Goal: Transaction & Acquisition: Download file/media

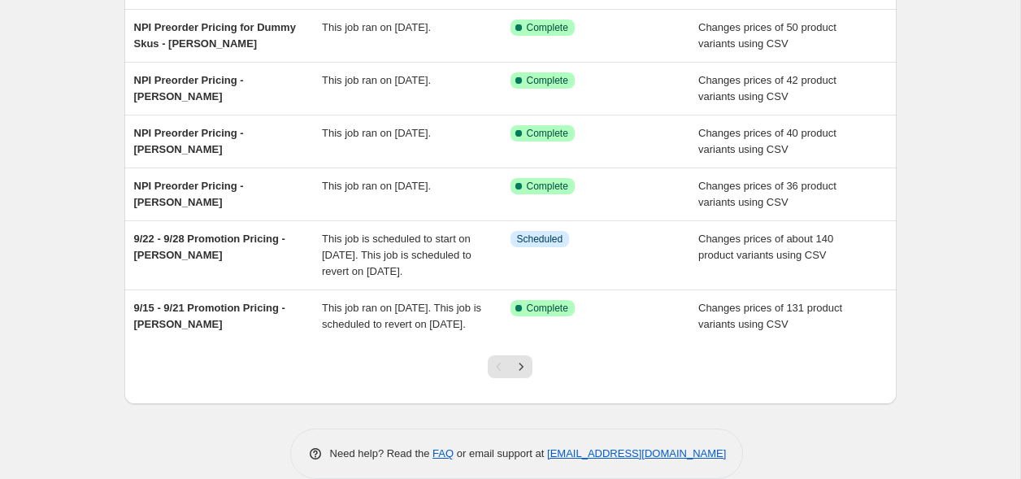
scroll to position [424, 0]
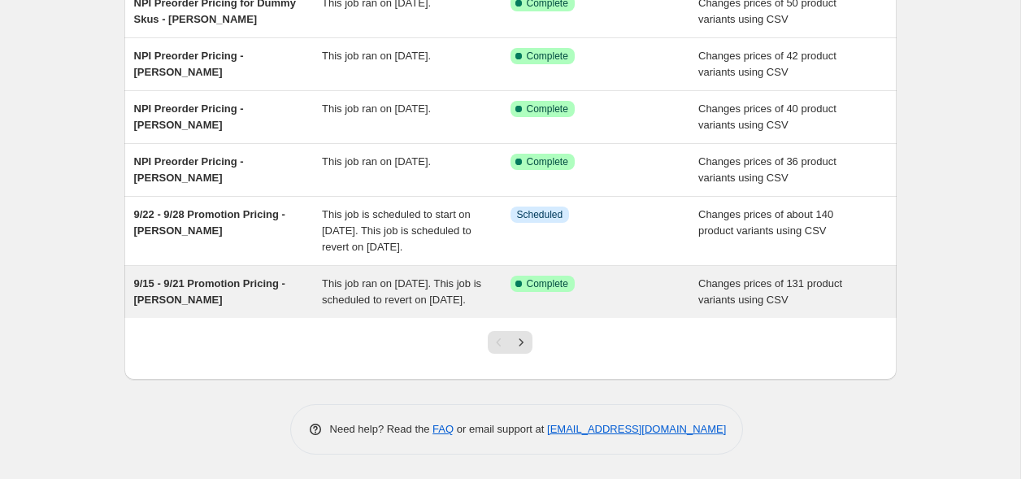
click at [707, 280] on span "Changes prices of 131 product variants using CSV" at bounding box center [771, 291] width 144 height 28
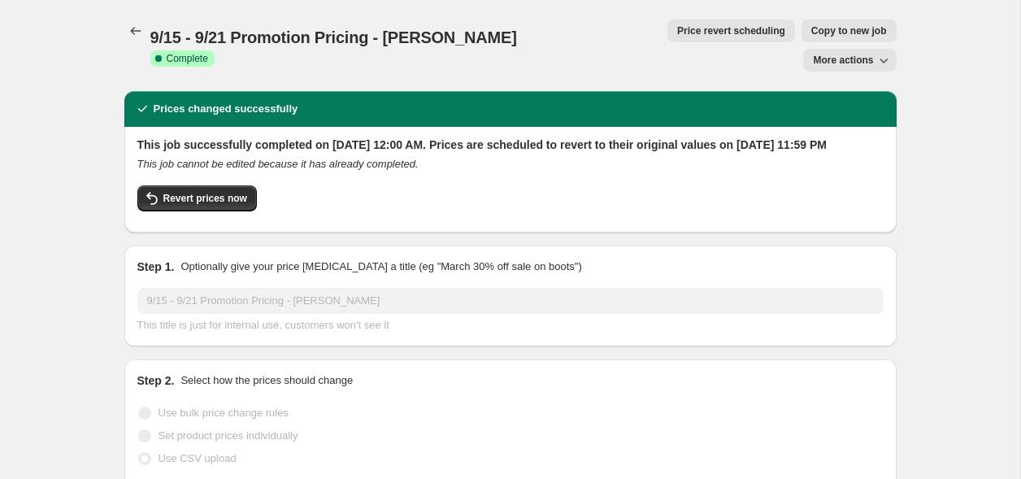
click at [846, 54] on span "More actions" at bounding box center [843, 60] width 60 height 13
click at [838, 68] on span "Export Recap CSV" at bounding box center [856, 65] width 89 height 12
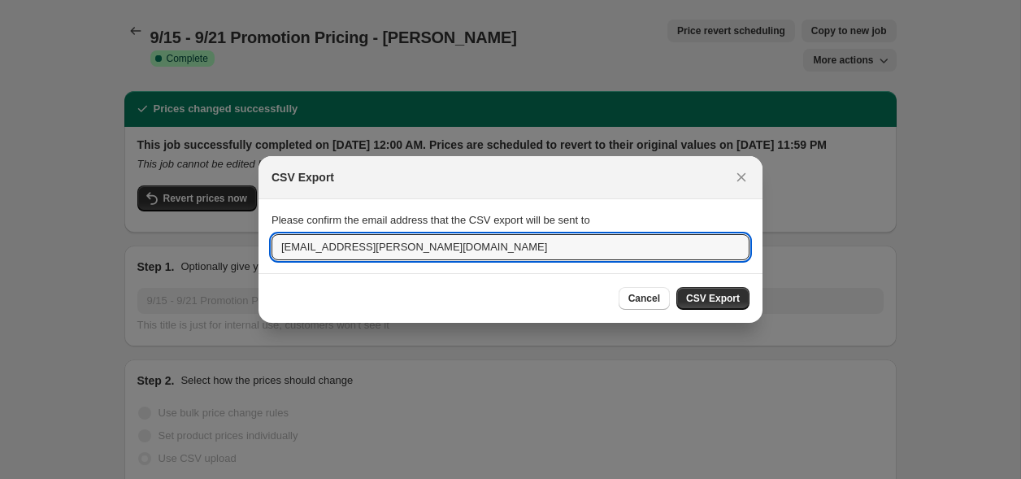
drag, startPoint x: 332, startPoint y: 250, endPoint x: 220, endPoint y: 251, distance: 112.2
type input "[EMAIL_ADDRESS][PERSON_NAME][DOMAIN_NAME]"
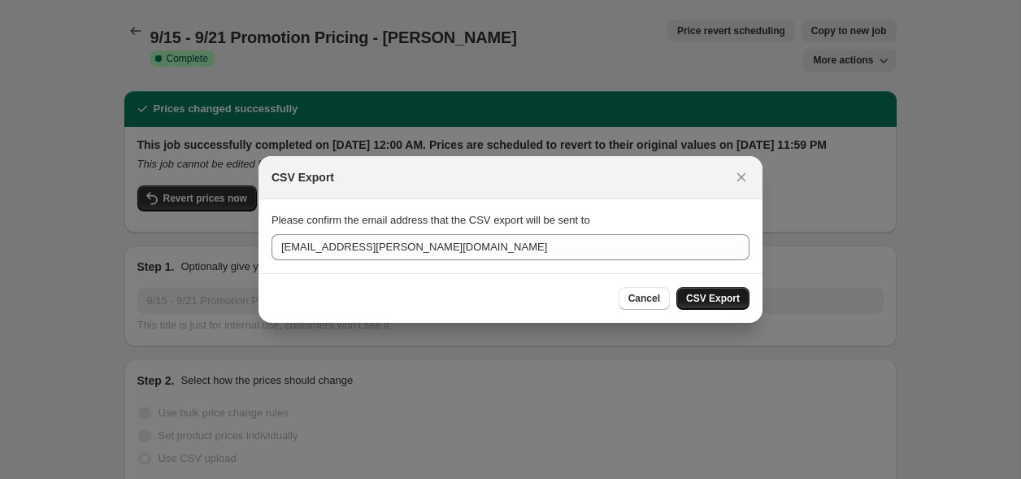
click at [702, 298] on span "CSV Export" at bounding box center [713, 298] width 54 height 13
